Goal: Task Accomplishment & Management: Manage account settings

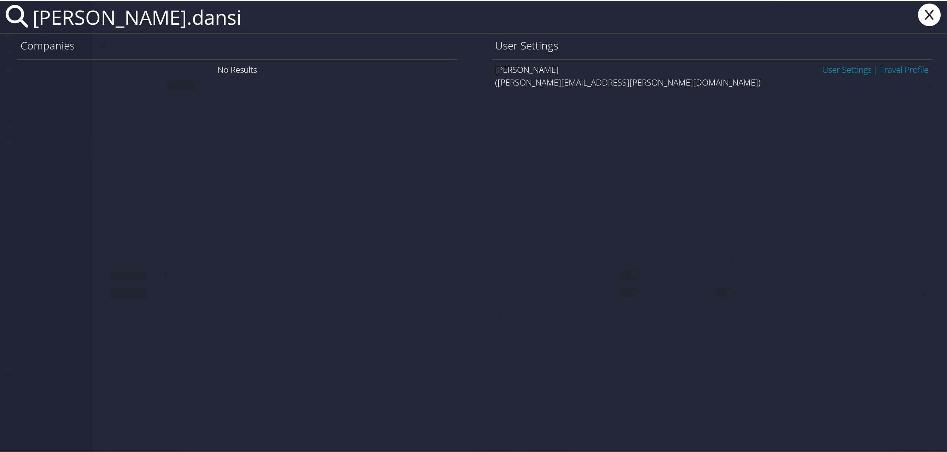
type input "[PERSON_NAME].dansi"
click at [833, 71] on link "User Settings" at bounding box center [846, 69] width 49 height 12
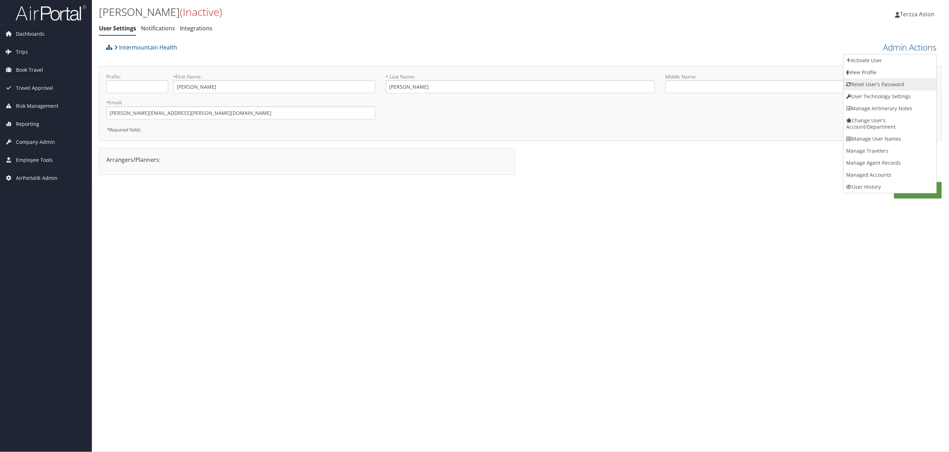
click at [856, 83] on link "Reset User's Password" at bounding box center [890, 84] width 93 height 12
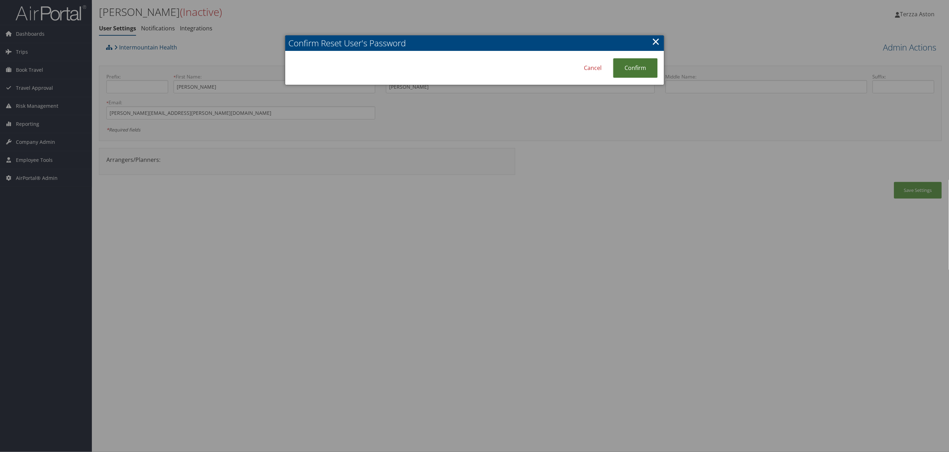
click at [647, 64] on link "Confirm" at bounding box center [635, 67] width 45 height 19
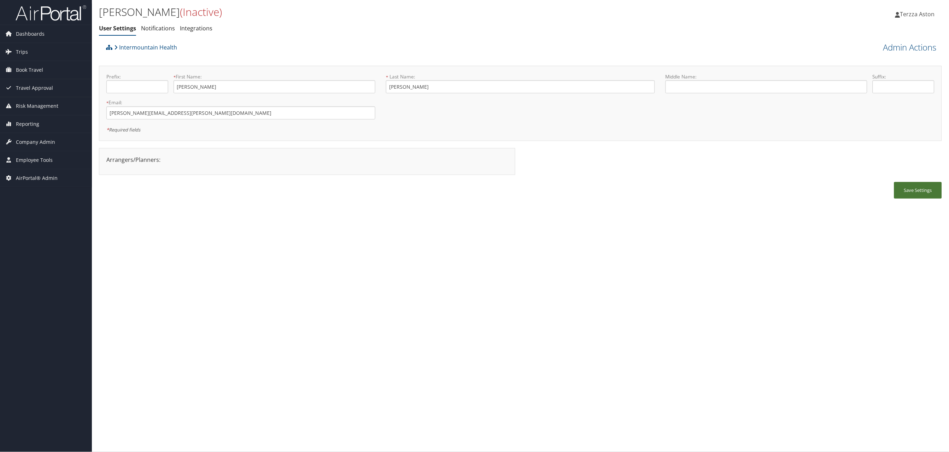
click at [925, 189] on button "Save Settings" at bounding box center [918, 190] width 48 height 17
click at [93, 1] on div "DAVE DANSIE (Inactive) User Settings Notifications Integrations User Settings N…" at bounding box center [520, 20] width 857 height 40
click at [89, 1] on li at bounding box center [46, 12] width 92 height 25
click at [902, 46] on link "Admin Actions" at bounding box center [909, 47] width 53 height 12
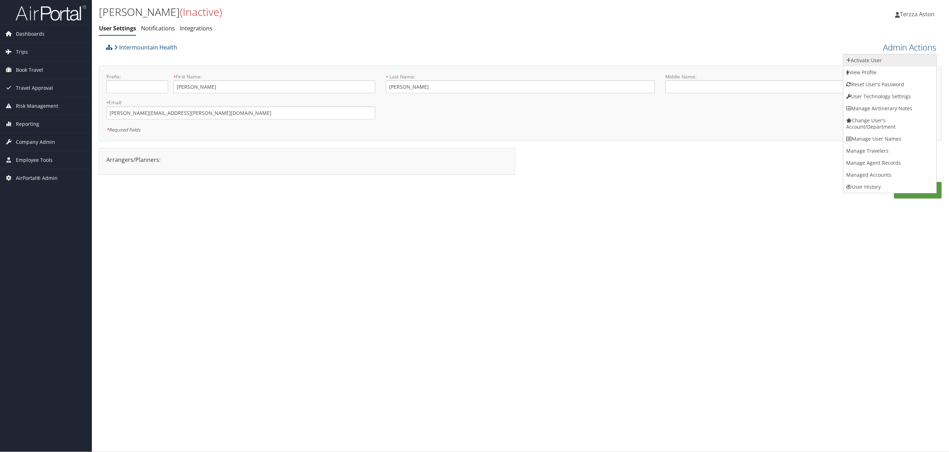
click at [876, 59] on link "Activate User" at bounding box center [890, 60] width 93 height 12
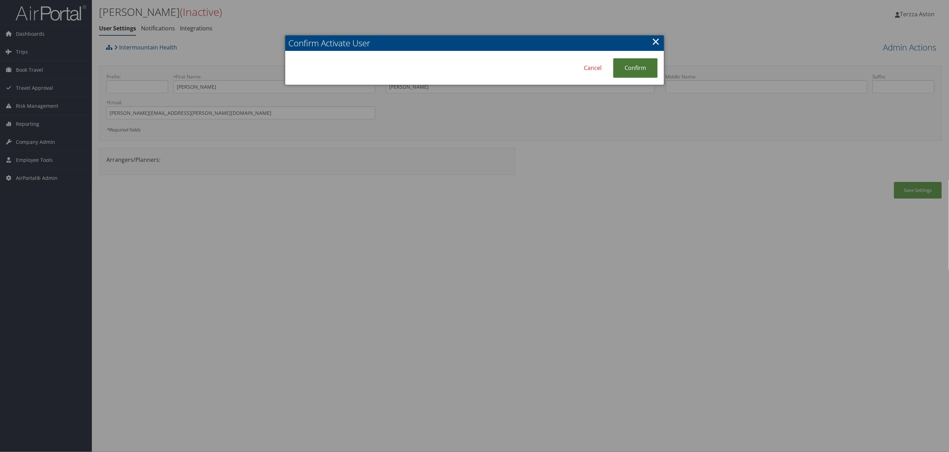
click at [633, 64] on link "Confirm" at bounding box center [635, 67] width 45 height 19
click at [656, 51] on h2 "Confirm Activate User" at bounding box center [474, 43] width 379 height 16
click at [656, 39] on link "×" at bounding box center [656, 41] width 8 height 14
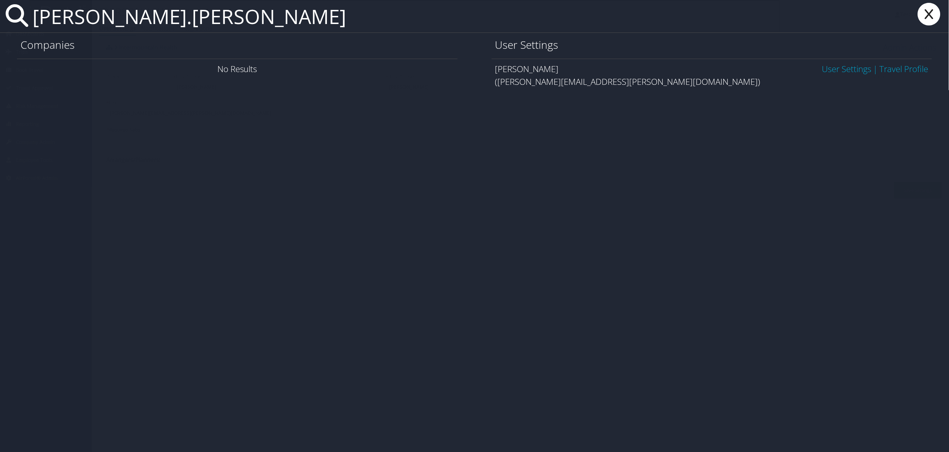
type input "dave.dansie"
click at [822, 75] on span "User Settings | Travel Profile" at bounding box center [875, 69] width 106 height 13
click at [824, 71] on link "User Settings" at bounding box center [846, 69] width 49 height 12
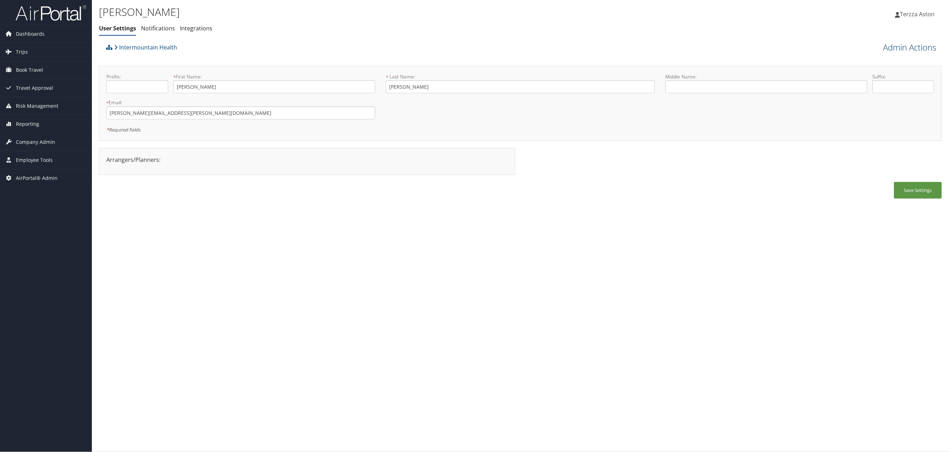
click at [919, 44] on link "Admin Actions" at bounding box center [909, 47] width 53 height 12
drag, startPoint x: 589, startPoint y: 259, endPoint x: 589, endPoint y: 254, distance: 4.9
click at [589, 256] on div "DAVE DANSIE User Settings Notifications Integrations User Settings Notification…" at bounding box center [520, 226] width 857 height 452
click at [907, 48] on link "Admin Actions" at bounding box center [909, 47] width 53 height 12
click at [868, 86] on link "User Technology Settings" at bounding box center [890, 84] width 93 height 12
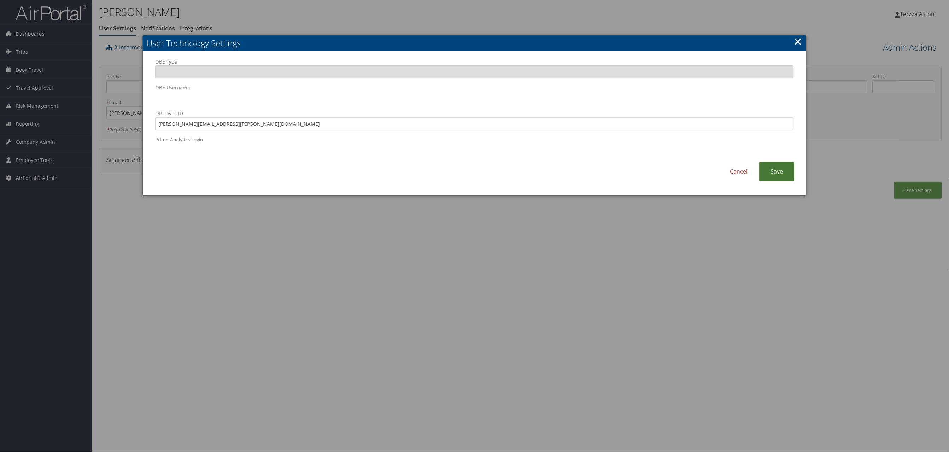
click at [782, 176] on link "Save" at bounding box center [776, 171] width 35 height 19
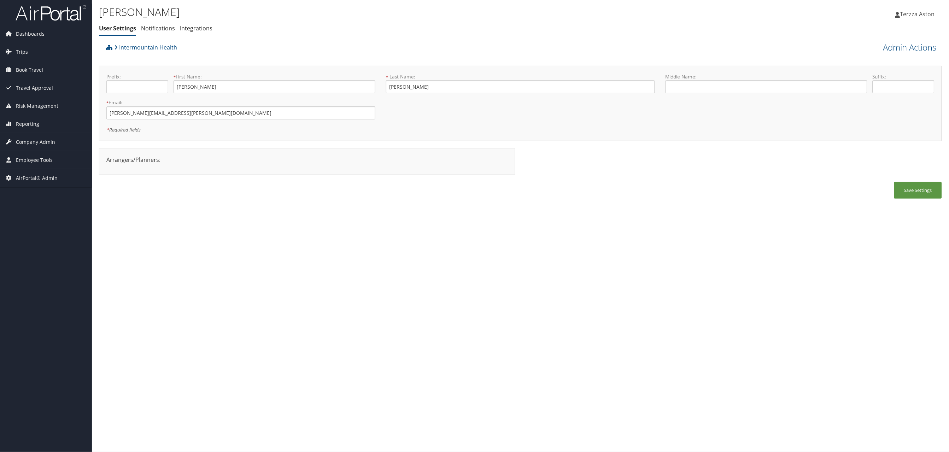
click at [917, 37] on div "DAVE DANSIE User Settings Notifications Integrations User Settings Notification…" at bounding box center [520, 20] width 857 height 40
click at [919, 51] on link "Admin Actions" at bounding box center [909, 47] width 53 height 12
click at [882, 85] on link "User Technology Settings" at bounding box center [890, 84] width 93 height 12
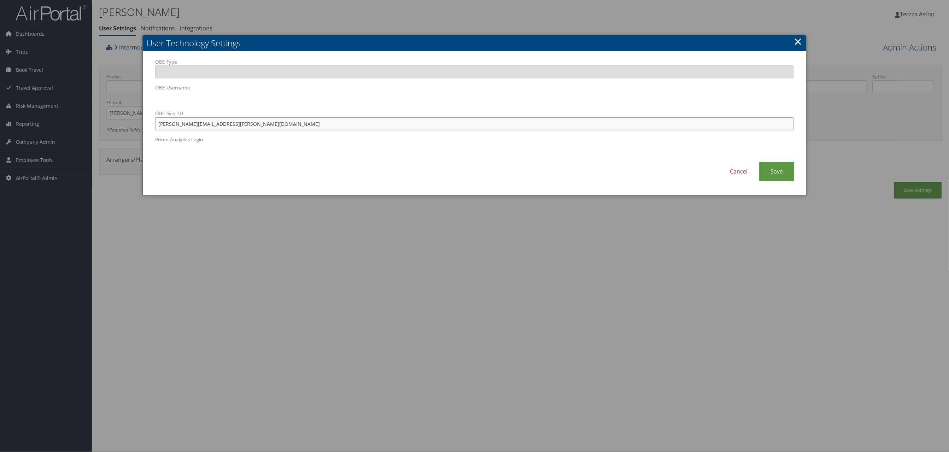
click at [167, 124] on input "david.dansie@imail.org" at bounding box center [474, 123] width 639 height 13
type input ".dansie@imail.org"
drag, startPoint x: 234, startPoint y: 125, endPoint x: 47, endPoint y: 123, distance: 186.6
click at [47, 123] on body "Menu Dashboards ► AirPortal 360™ (Manager) AirPortal 360™ (Agent) My Travel Das…" at bounding box center [474, 226] width 949 height 452
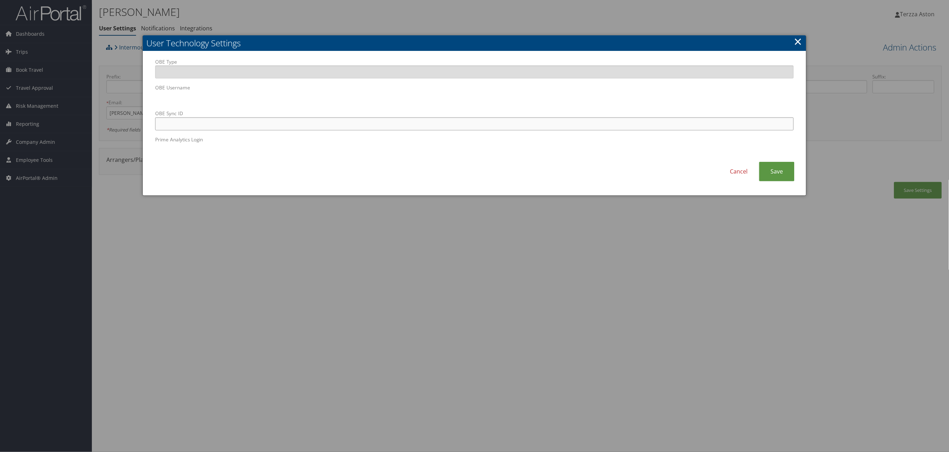
paste input "dave.dansie@imail.org"
type input "dave.dansie@imail.org"
click at [776, 170] on link "Save" at bounding box center [776, 171] width 35 height 19
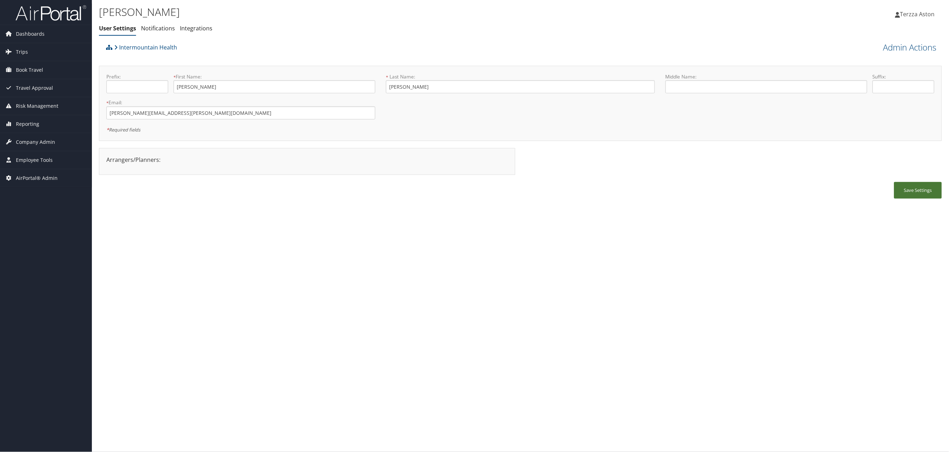
click at [936, 188] on button "Save Settings" at bounding box center [918, 190] width 48 height 17
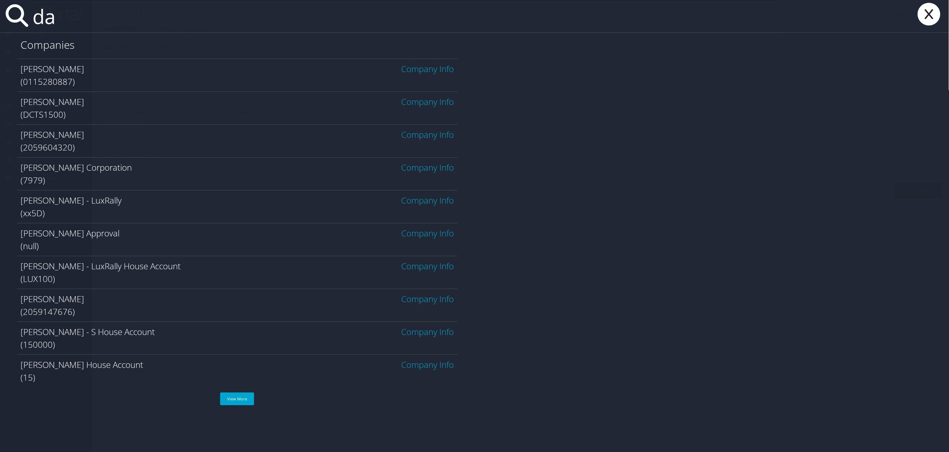
type input "d"
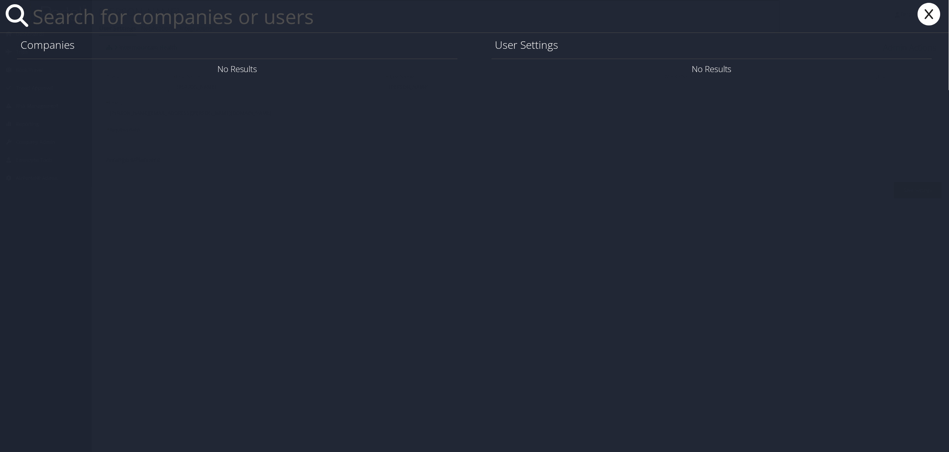
click at [87, 15] on input "text" at bounding box center [405, 16] width 750 height 33
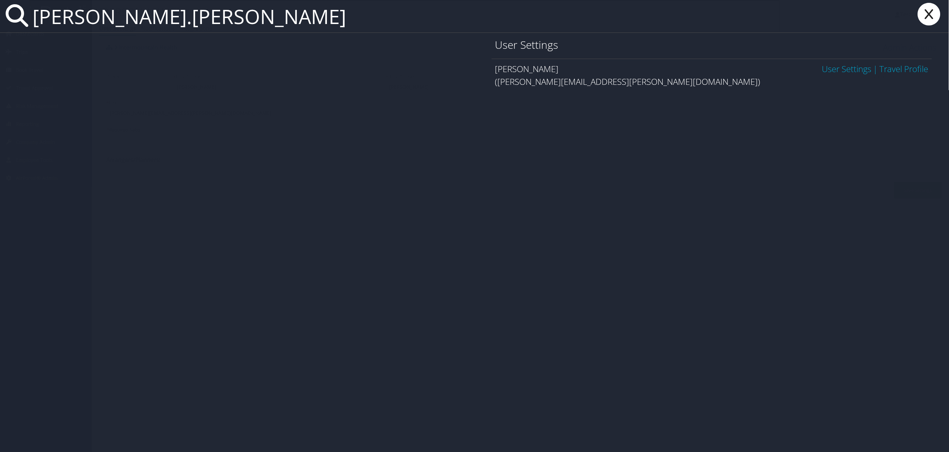
type input "david.dansie"
click at [832, 72] on link "User Settings" at bounding box center [846, 69] width 49 height 12
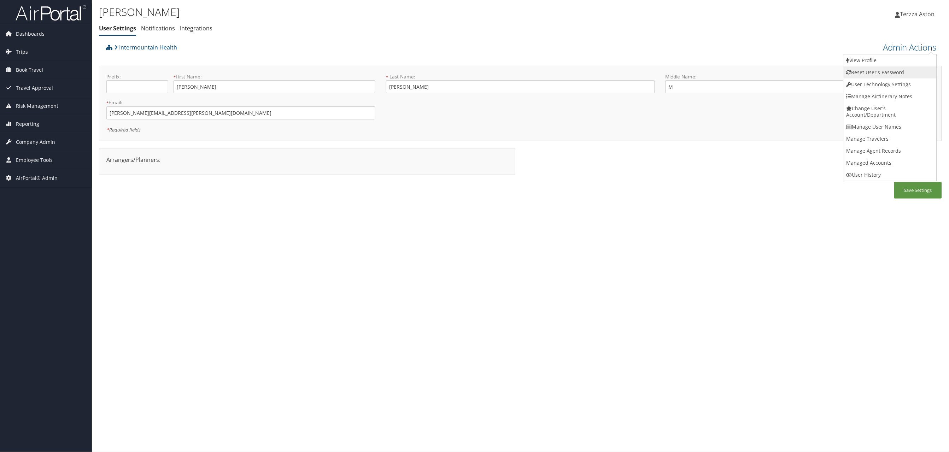
click at [877, 76] on link "Reset User's Password" at bounding box center [890, 72] width 93 height 12
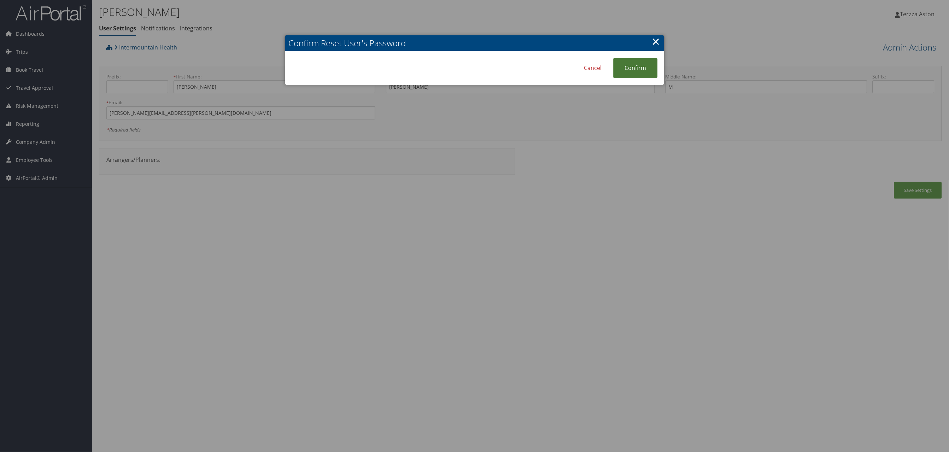
click at [639, 76] on link "Confirm" at bounding box center [635, 67] width 45 height 19
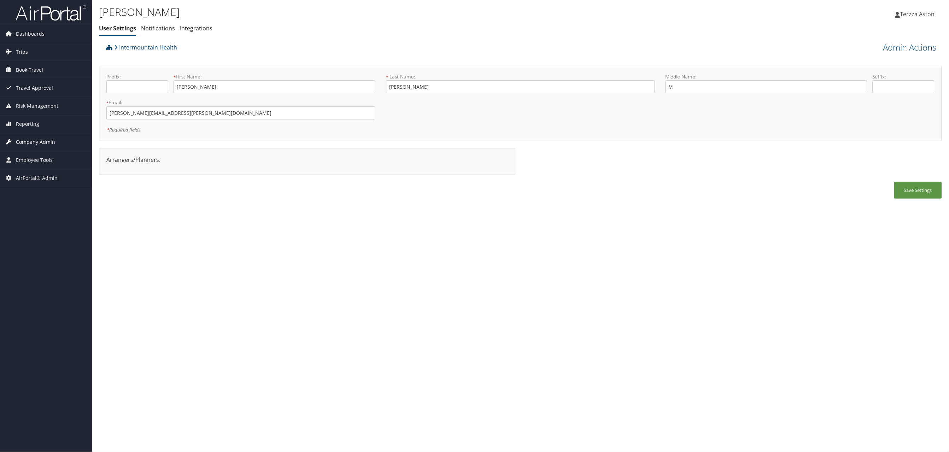
click at [35, 143] on span "Company Admin" at bounding box center [35, 142] width 39 height 18
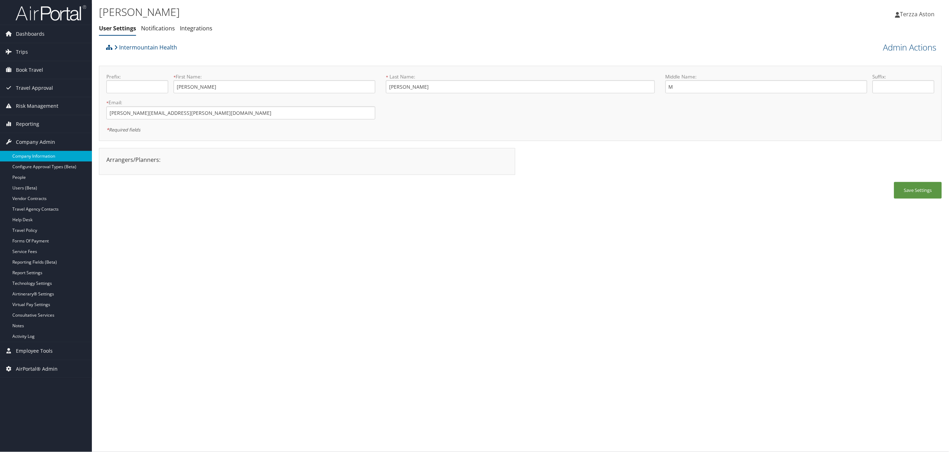
click at [29, 161] on link "Company Information" at bounding box center [46, 156] width 92 height 11
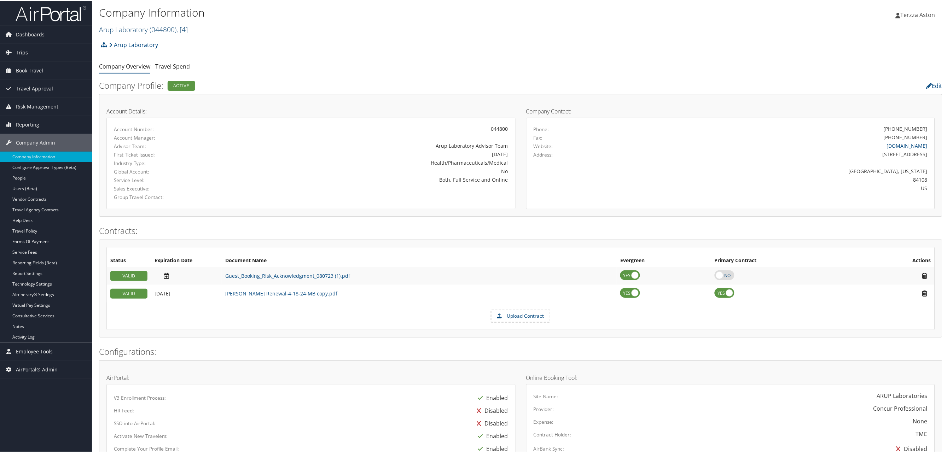
click at [141, 24] on link "Arup Laboratory ( 044800 ) , [ 4 ]" at bounding box center [143, 29] width 89 height 10
click at [129, 42] on input "search" at bounding box center [145, 41] width 93 height 13
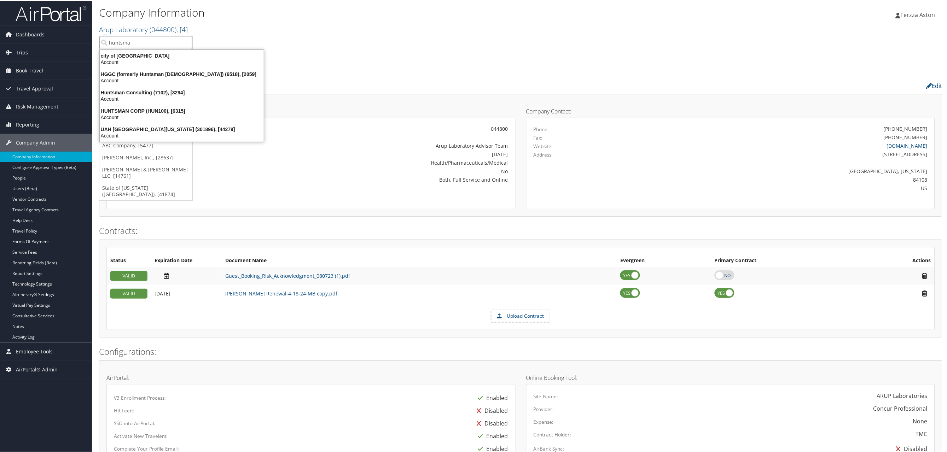
type input "huntsman"
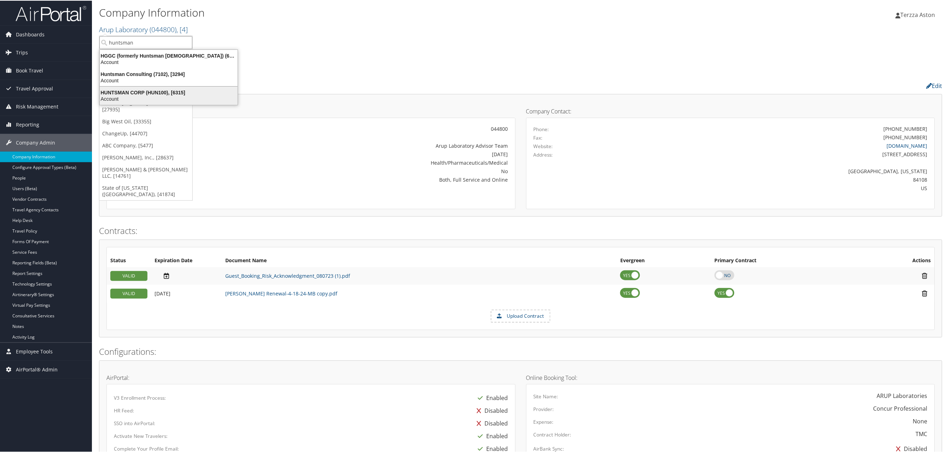
click at [144, 89] on div "HUNTSMAN CORP (HUN100), [6315]" at bounding box center [168, 92] width 146 height 6
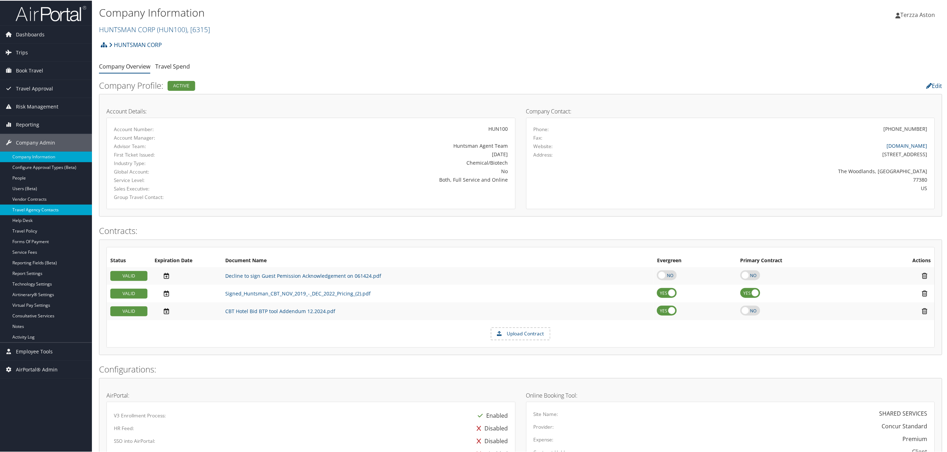
click at [31, 213] on link "Travel Agency Contacts" at bounding box center [46, 209] width 92 height 11
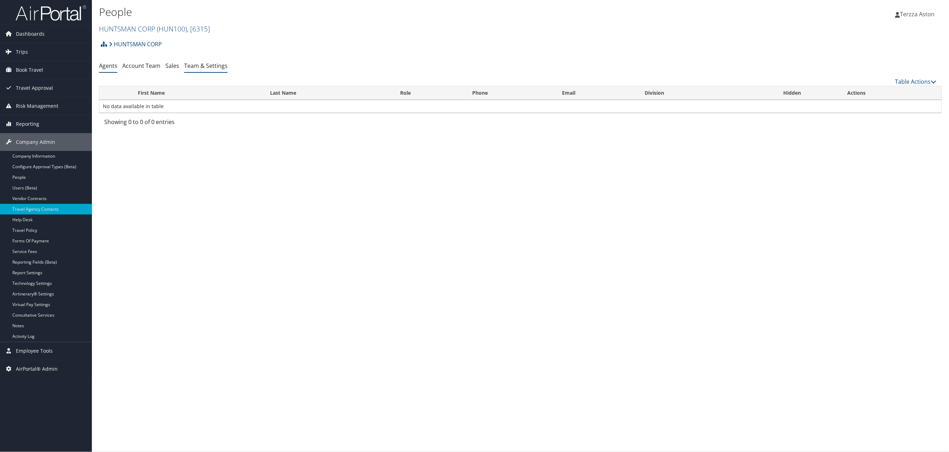
click at [207, 69] on link "Team & Settings" at bounding box center [205, 66] width 43 height 8
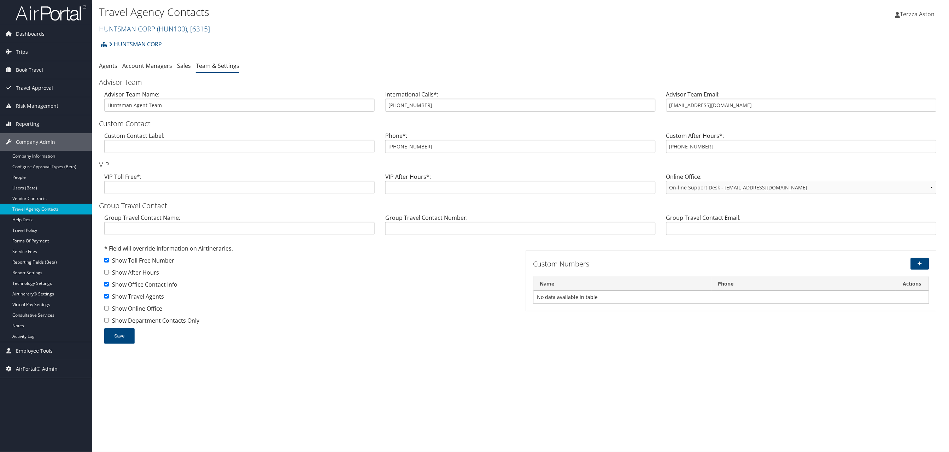
drag, startPoint x: 665, startPoint y: 100, endPoint x: 698, endPoint y: 100, distance: 32.9
click at [698, 100] on div "Advisor Team Email: [EMAIL_ADDRESS][DOMAIN_NAME]" at bounding box center [801, 103] width 281 height 27
drag, startPoint x: 389, startPoint y: 147, endPoint x: 432, endPoint y: 146, distance: 43.1
click at [432, 146] on input "[PHONE_NUMBER]" at bounding box center [520, 146] width 270 height 13
